Goal: Task Accomplishment & Management: Manage account settings

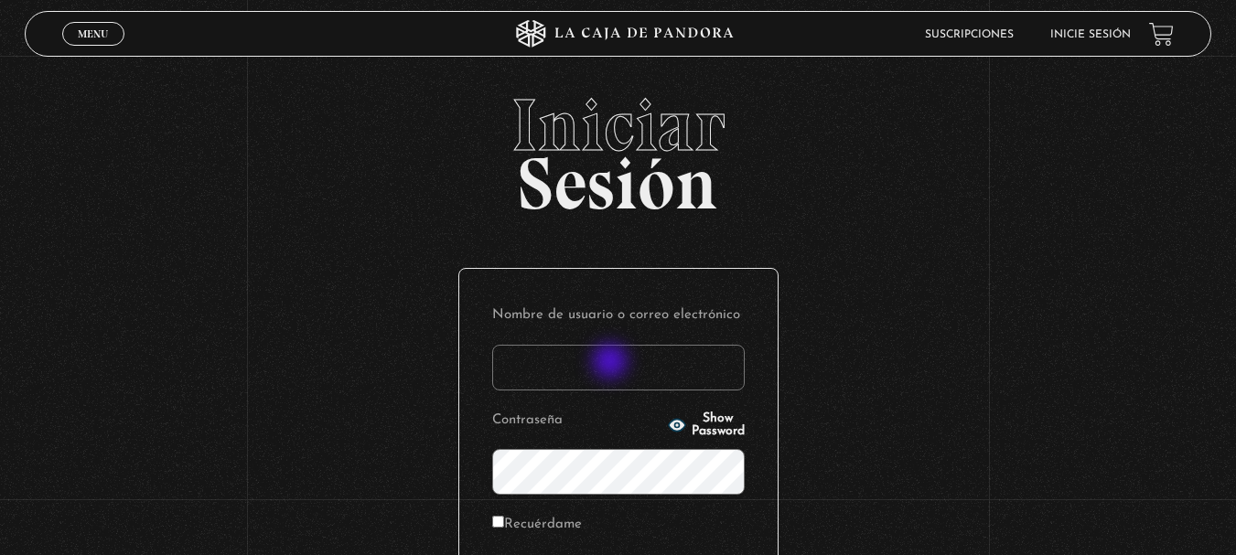
click at [612, 363] on input "Nombre de usuario o correo electrónico" at bounding box center [618, 368] width 253 height 46
type input "maurenrojaspiedra@gmail.com"
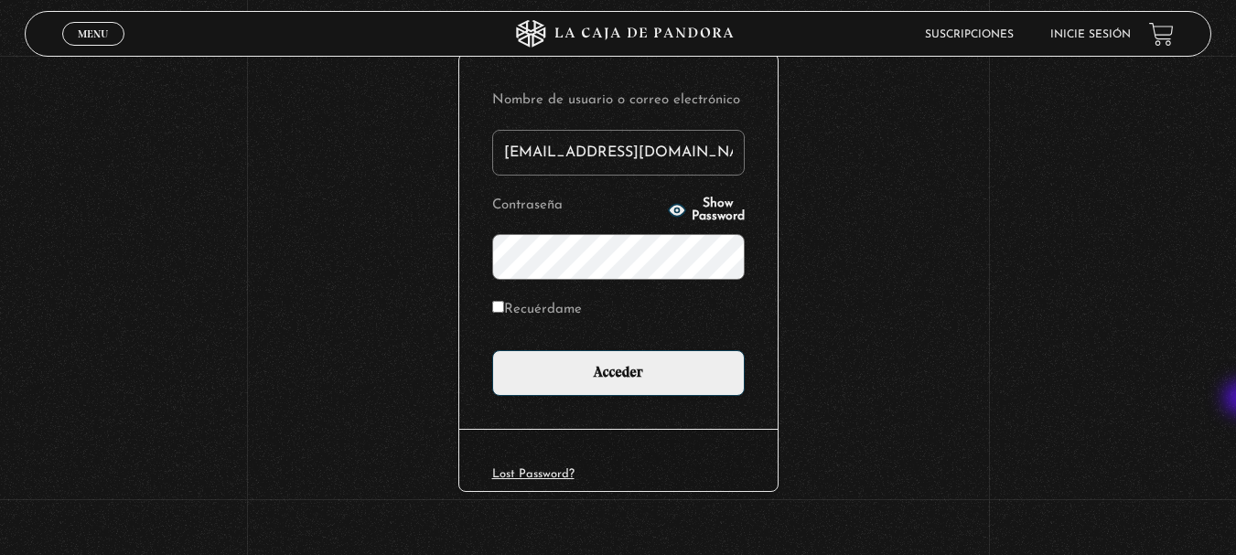
scroll to position [243, 0]
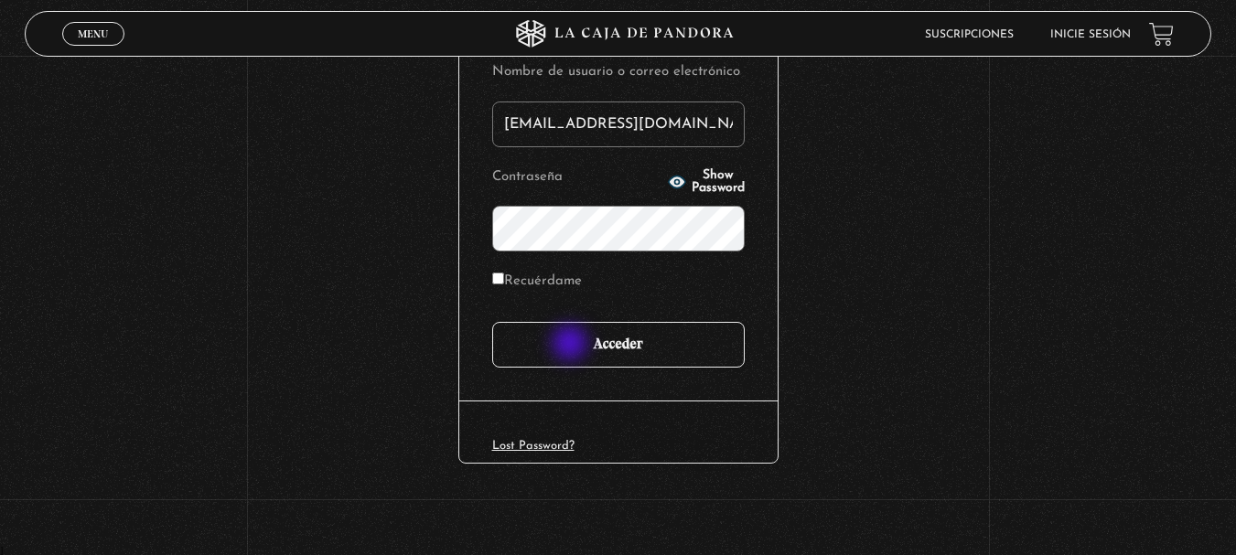
click at [572, 345] on input "Acceder" at bounding box center [618, 345] width 253 height 46
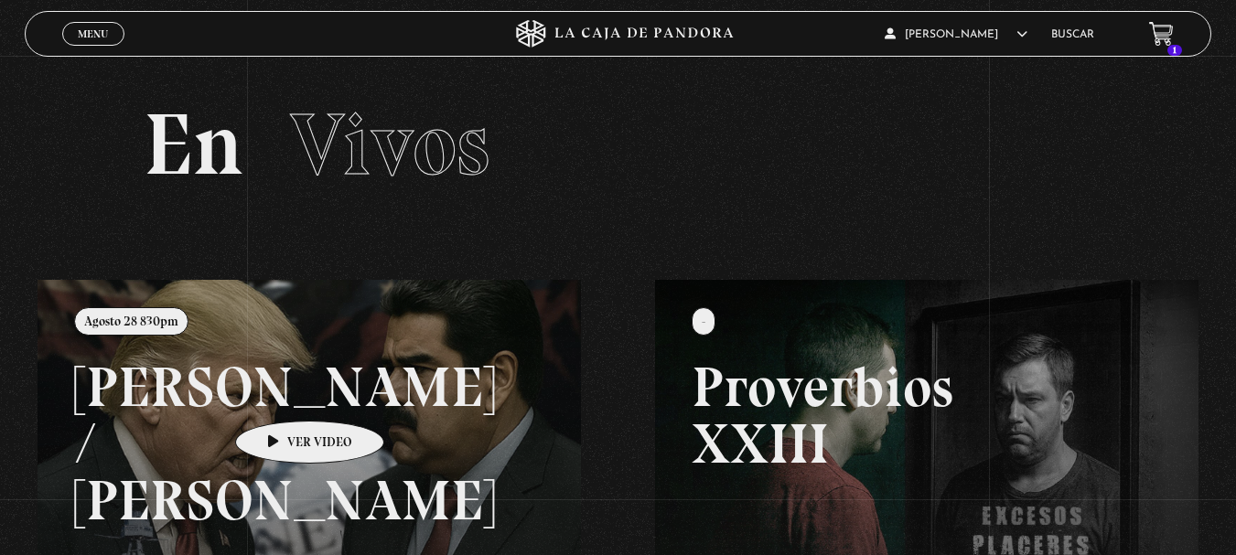
click at [281, 393] on link at bounding box center [656, 557] width 1236 height 555
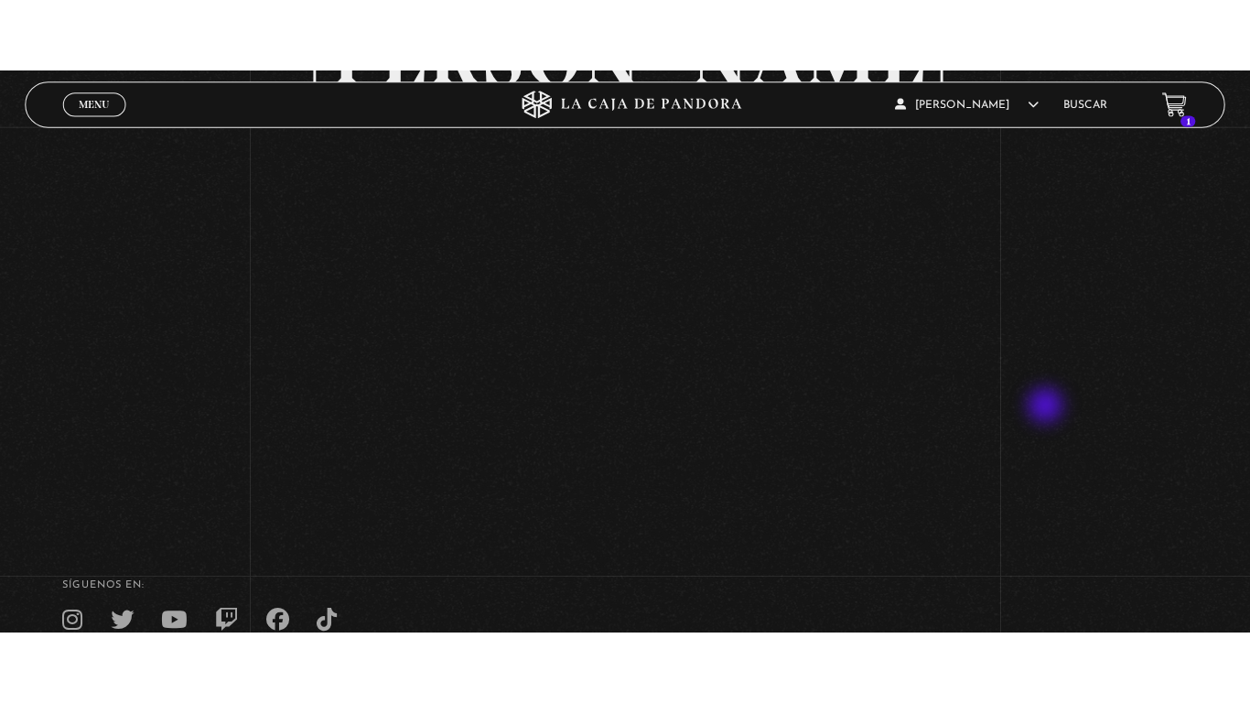
scroll to position [253, 0]
